Goal: Check status

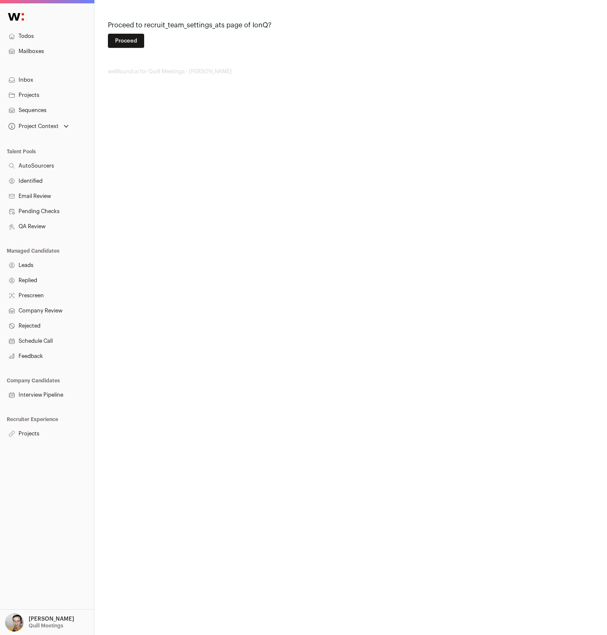
click at [123, 40] on button "Proceed" at bounding box center [126, 41] width 36 height 14
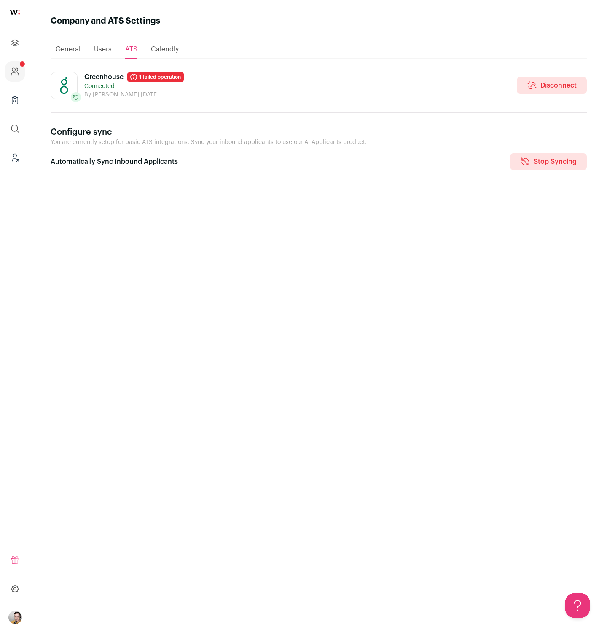
click at [168, 76] on link "1 failed operation" at bounding box center [155, 77] width 57 height 10
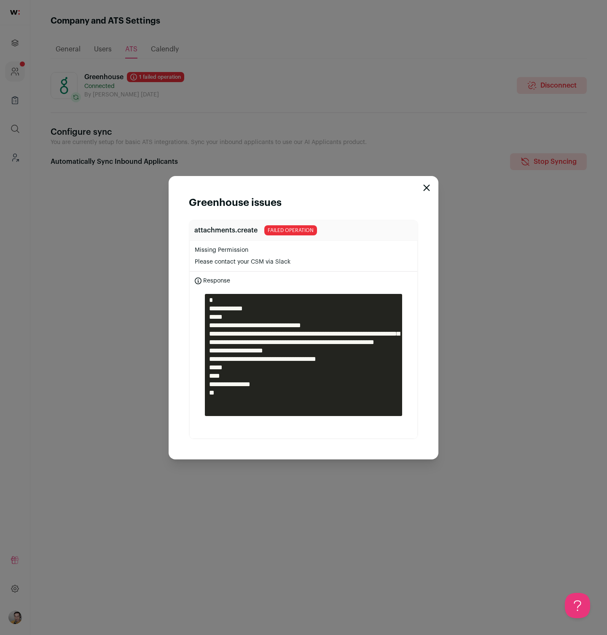
click at [320, 103] on div "**********" at bounding box center [303, 317] width 607 height 635
